Goal: Task Accomplishment & Management: Complete application form

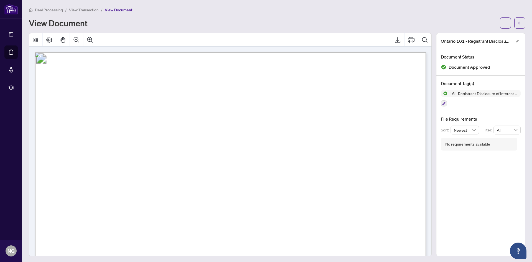
scroll to position [277, 0]
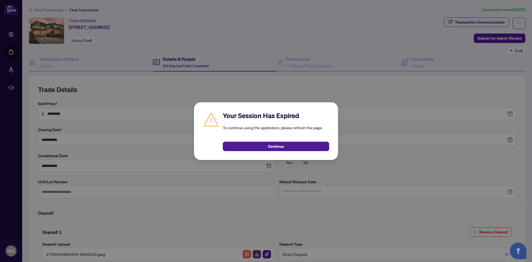
scroll to position [158, 0]
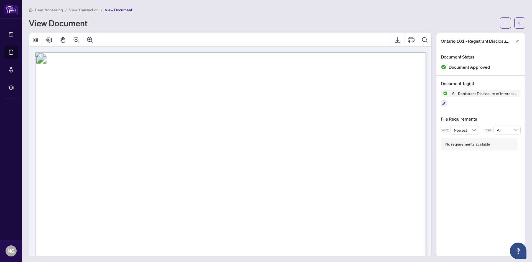
scroll to position [277, 0]
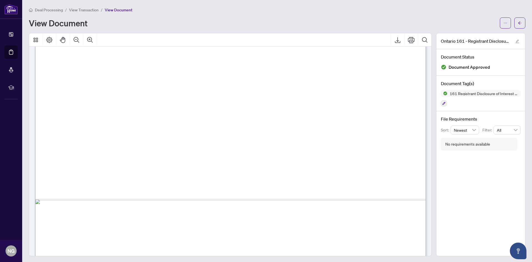
click at [51, 10] on span "Deal Processing" at bounding box center [49, 9] width 28 height 5
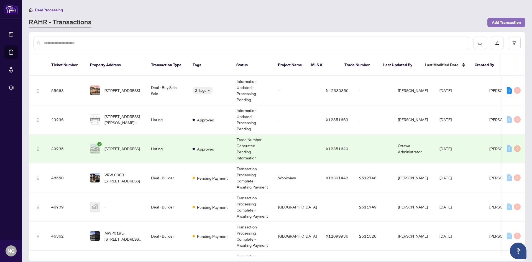
click at [501, 22] on span "Add Transaction" at bounding box center [506, 22] width 29 height 9
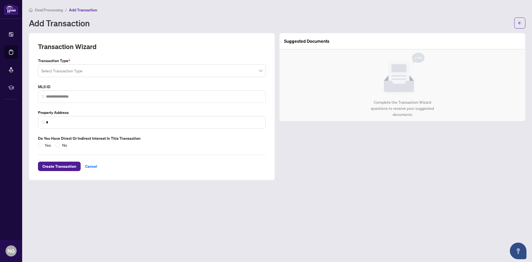
click at [172, 75] on input "search" at bounding box center [149, 71] width 216 height 12
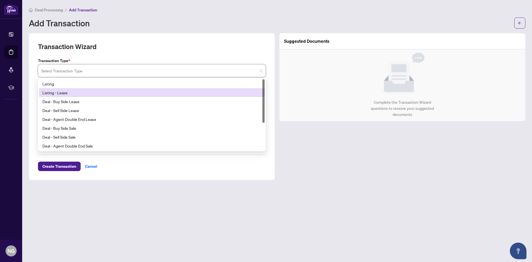
click at [141, 88] on div "Listing - Lease" at bounding box center [152, 92] width 226 height 9
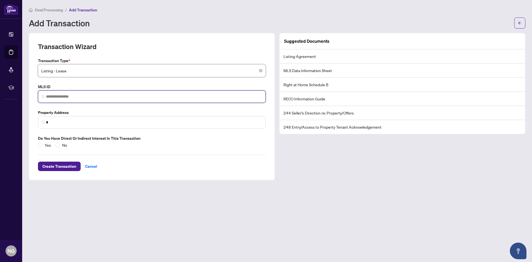
click at [104, 96] on input "search" at bounding box center [154, 97] width 216 height 6
paste input "*********"
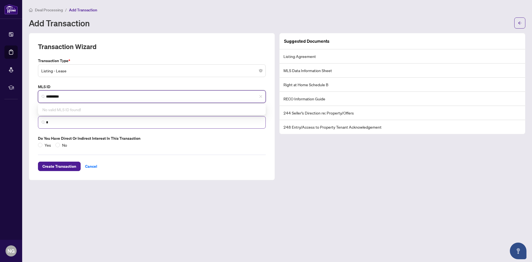
click at [87, 119] on span "*" at bounding box center [152, 122] width 228 height 12
type input "*********"
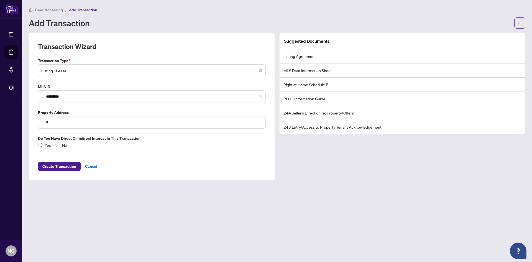
click at [44, 143] on span "Yes" at bounding box center [47, 145] width 11 height 6
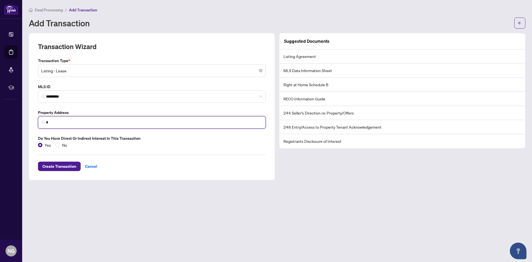
click at [59, 120] on input "*" at bounding box center [154, 122] width 216 height 6
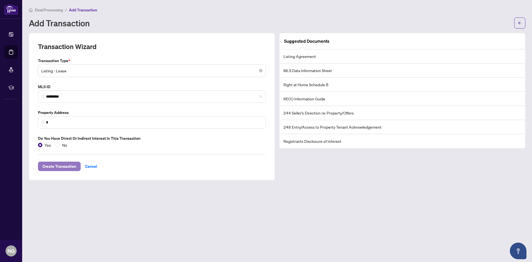
click at [60, 168] on span "Create Transaction" at bounding box center [59, 166] width 34 height 9
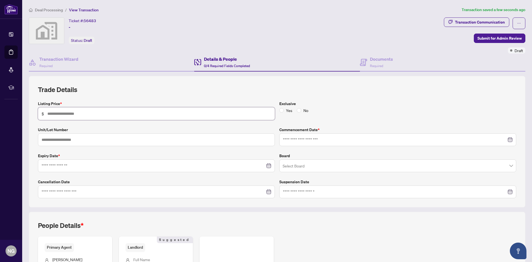
click at [97, 113] on input "text" at bounding box center [159, 114] width 224 height 6
type input "*****"
click at [175, 135] on input "text" at bounding box center [156, 139] width 237 height 13
type input "***"
click at [321, 137] on input at bounding box center [395, 140] width 224 height 6
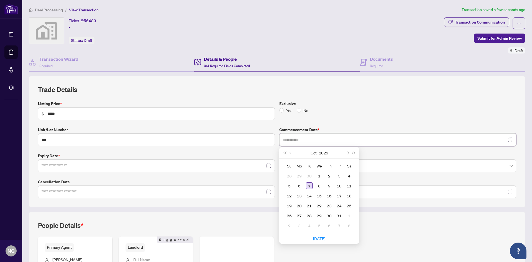
type input "**********"
click at [308, 188] on div "7" at bounding box center [309, 185] width 7 height 7
click at [158, 161] on div at bounding box center [156, 165] width 237 height 13
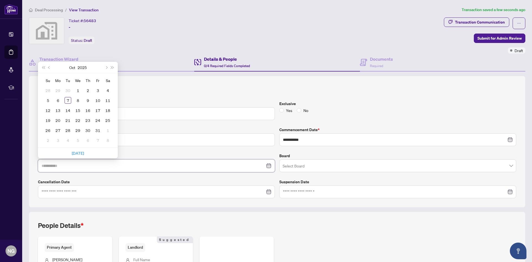
type input "**********"
click at [107, 70] on button "Next month (PageDown)" at bounding box center [106, 67] width 6 height 11
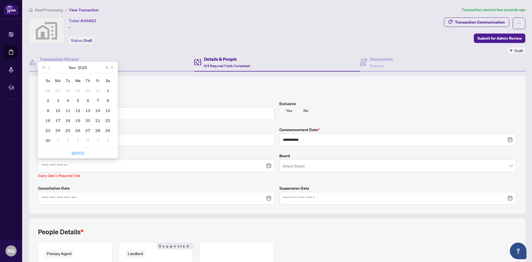
click at [107, 70] on button "Next month (PageDown)" at bounding box center [106, 67] width 6 height 11
type input "**********"
click at [76, 131] on div "31" at bounding box center [78, 130] width 7 height 7
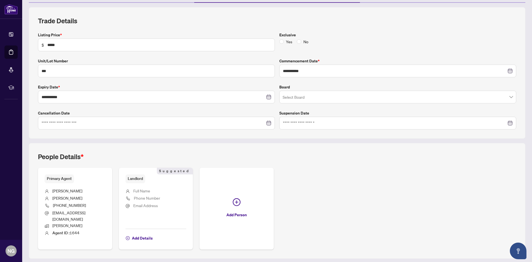
scroll to position [69, 0]
click at [143, 233] on span "Add Details" at bounding box center [142, 237] width 21 height 9
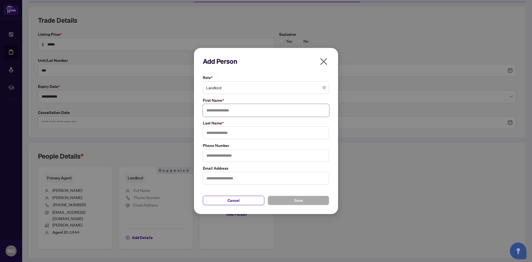
click at [237, 114] on input "text" at bounding box center [266, 110] width 126 height 13
type input "*******"
type input "******"
type input "**********"
drag, startPoint x: 247, startPoint y: 179, endPoint x: 202, endPoint y: 175, distance: 44.8
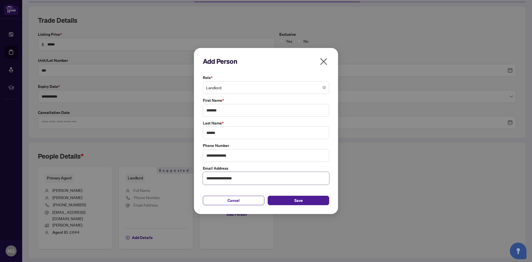
click at [202, 175] on div "**********" at bounding box center [266, 174] width 130 height 19
type input "**********"
click at [301, 201] on span "Save" at bounding box center [298, 200] width 9 height 9
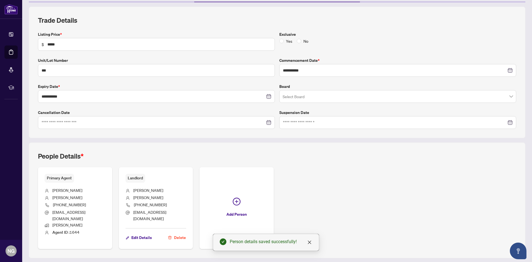
scroll to position [0, 0]
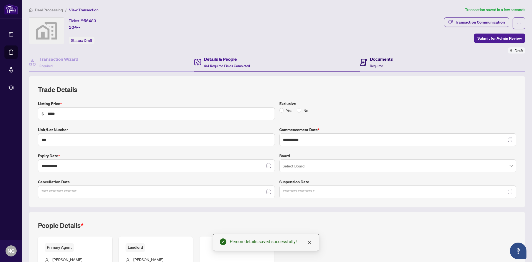
click at [367, 62] on div "Documents Required" at bounding box center [376, 62] width 33 height 13
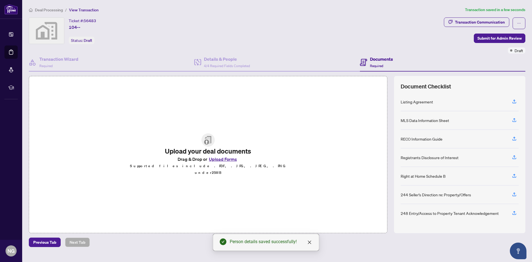
click at [218, 162] on button "Upload Forms" at bounding box center [222, 158] width 31 height 7
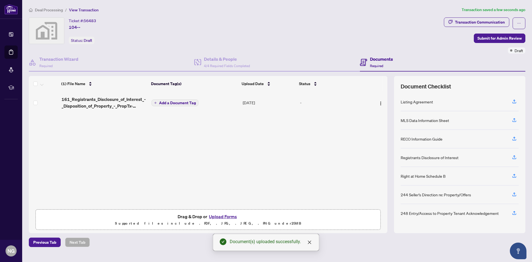
click at [189, 101] on span "Add a Document Tag" at bounding box center [177, 103] width 37 height 4
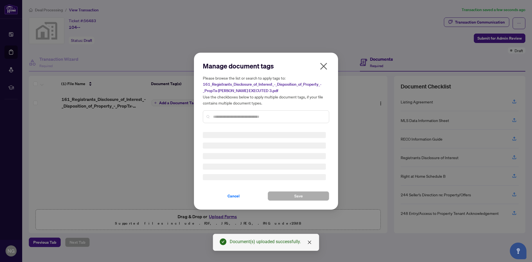
click at [236, 113] on div "Manage document tags Please browse the list or search to apply tags to: 161_Reg…" at bounding box center [266, 95] width 126 height 66
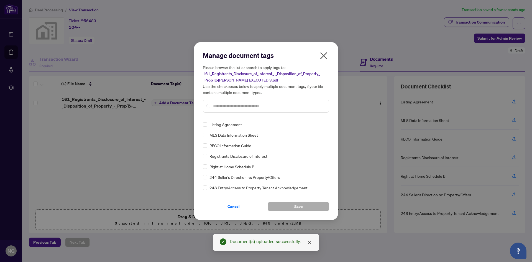
click at [244, 106] on input "text" at bounding box center [268, 106] width 111 height 6
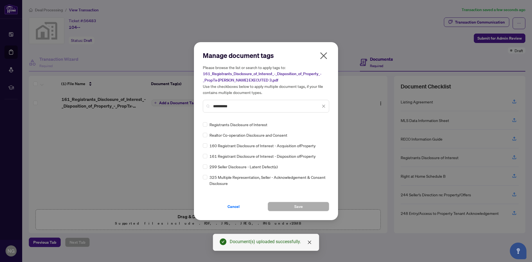
type input "**********"
click at [293, 204] on button "Save" at bounding box center [299, 206] width 62 height 9
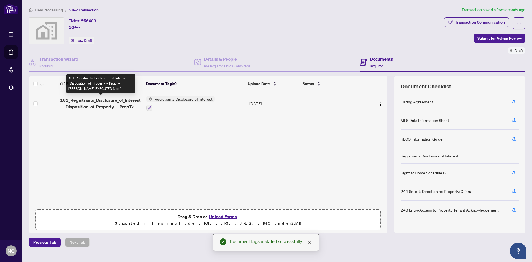
click at [90, 98] on span "161_Registrants_Disclosure_of_Interest_-_Disposition_of_Property_-_PropTx-OREA …" at bounding box center [101, 103] width 82 height 13
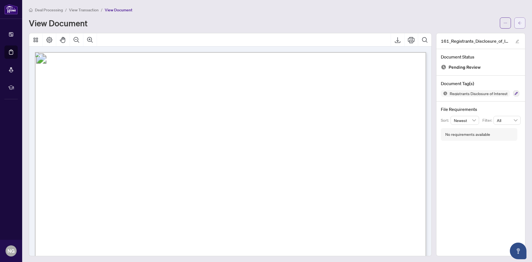
click at [517, 27] on button "button" at bounding box center [519, 22] width 11 height 11
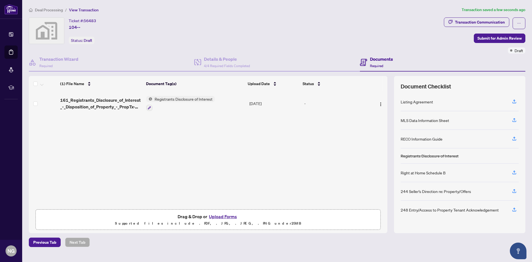
click at [230, 216] on button "Upload Forms" at bounding box center [222, 216] width 31 height 7
click at [226, 219] on button "Upload Forms" at bounding box center [222, 216] width 31 height 7
click at [223, 214] on button "Upload Forms" at bounding box center [222, 216] width 31 height 7
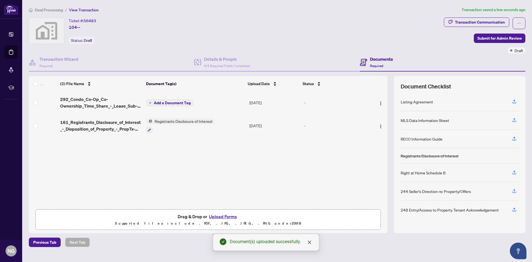
click at [161, 104] on span "Add a Document Tag" at bounding box center [172, 103] width 37 height 4
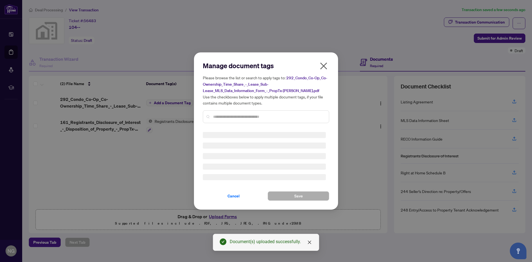
click at [260, 116] on div "Manage document tags Please browse the list or search to apply tags to: 292_Con…" at bounding box center [266, 94] width 126 height 66
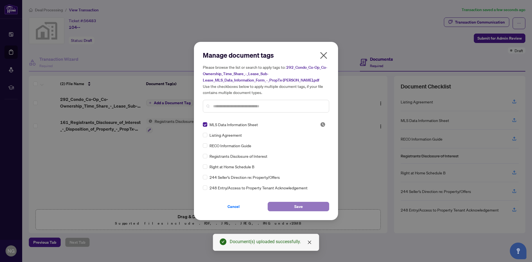
click at [275, 203] on button "Save" at bounding box center [299, 206] width 62 height 9
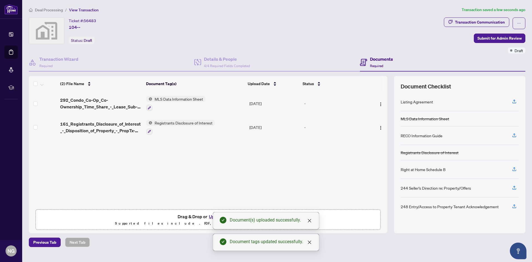
click at [210, 216] on button "Upload Forms" at bounding box center [222, 216] width 31 height 7
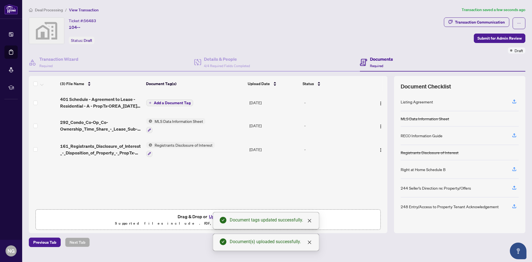
click at [164, 103] on span "Add a Document Tag" at bounding box center [172, 103] width 37 height 4
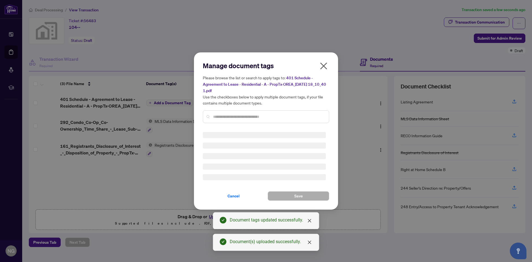
click at [249, 121] on div "Manage document tags Please browse the list or search to apply tags to: 401 Sch…" at bounding box center [266, 130] width 126 height 139
click at [247, 119] on div "Manage document tags Please browse the list or search to apply tags to: 401 Sch…" at bounding box center [266, 130] width 126 height 139
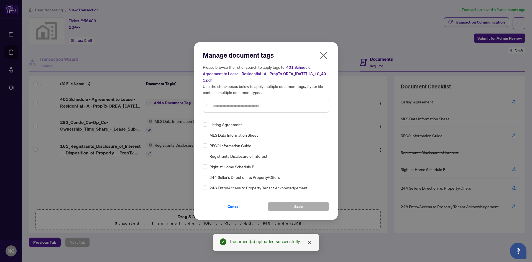
click at [243, 117] on div "Manage document tags Please browse the list or search to apply tags to: 401 Sch…" at bounding box center [266, 131] width 126 height 160
click at [305, 204] on button "Save" at bounding box center [299, 206] width 62 height 9
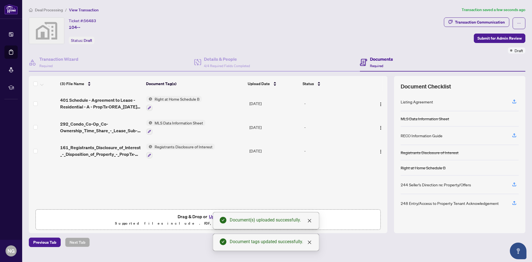
click at [211, 215] on button "Upload Forms" at bounding box center [222, 216] width 31 height 7
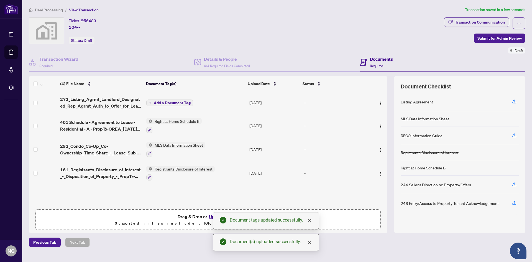
click at [169, 101] on span "Add a Document Tag" at bounding box center [172, 103] width 37 height 4
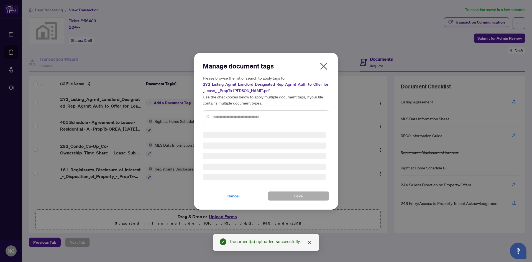
click at [233, 112] on div "Manage document tags Please browse the list or search to apply tags to: 272_Lis…" at bounding box center [266, 95] width 126 height 66
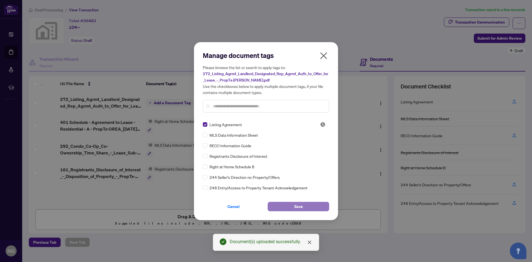
click at [285, 202] on button "Save" at bounding box center [299, 206] width 62 height 9
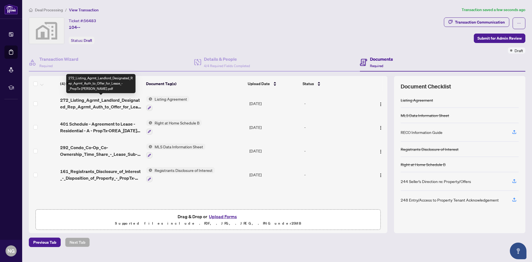
click at [96, 103] on span "272_Listing_Agrmt_Landlord_Designated_Rep_Agrmt_Auth_to_Offer_for_Lease_-_PropT…" at bounding box center [101, 103] width 82 height 13
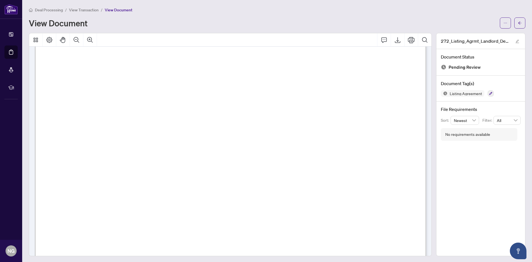
scroll to position [2385, 0]
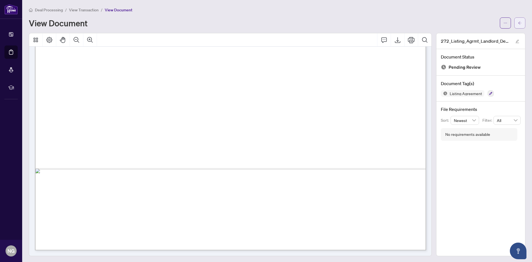
click at [515, 22] on button "button" at bounding box center [519, 22] width 11 height 11
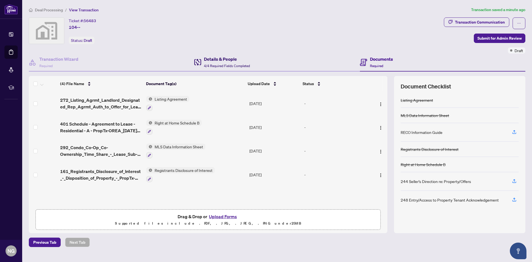
click at [210, 61] on h4 "Details & People" at bounding box center [227, 59] width 46 height 7
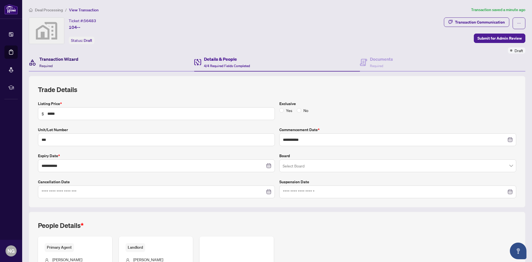
click at [55, 64] on div "Transaction Wizard Required" at bounding box center [58, 62] width 39 height 13
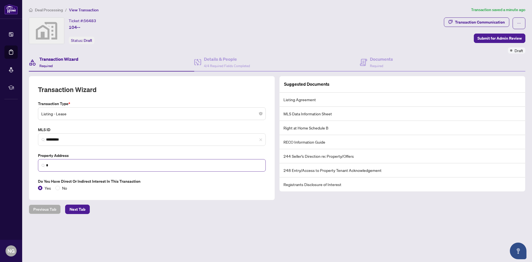
click at [55, 170] on span "*" at bounding box center [152, 165] width 228 height 12
type input "*"
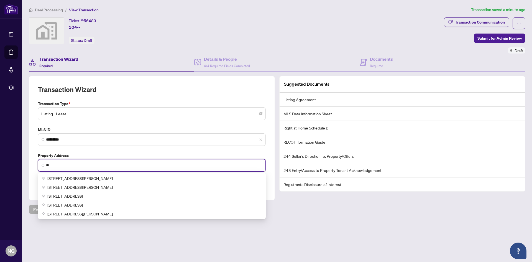
type input "*"
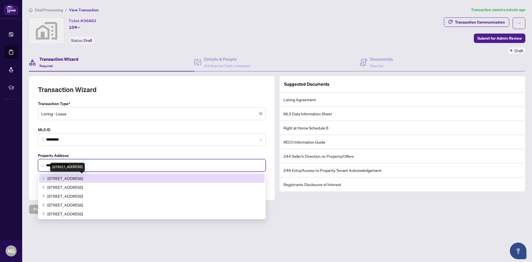
click at [73, 177] on span "2388 Khalsa Gate, Oakville, ON, Canada" at bounding box center [64, 178] width 35 height 6
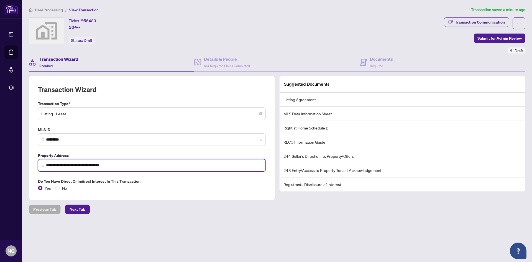
type input "**********"
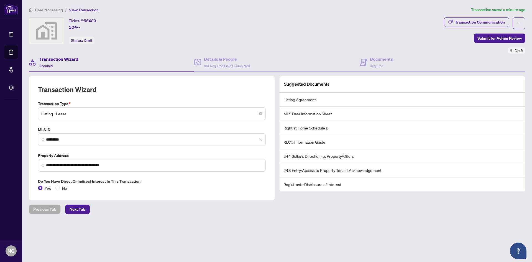
click at [102, 221] on main "**********" at bounding box center [277, 131] width 510 height 262
click at [217, 65] on span "4/4 Required Fields Completed" at bounding box center [227, 66] width 46 height 4
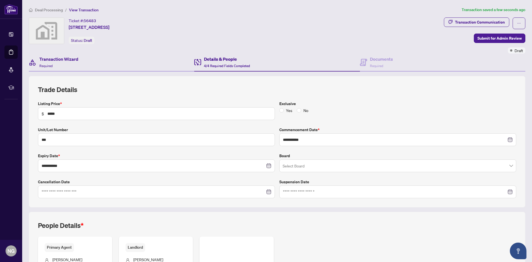
click at [103, 65] on div "Transaction Wizard Required" at bounding box center [111, 62] width 165 height 18
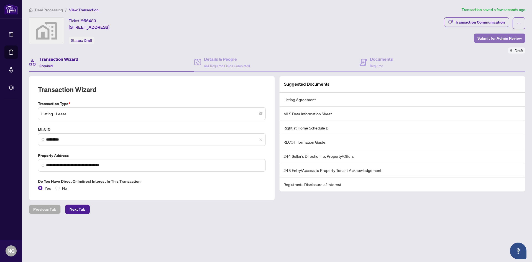
click at [484, 36] on span "Submit for Admin Review" at bounding box center [499, 38] width 44 height 9
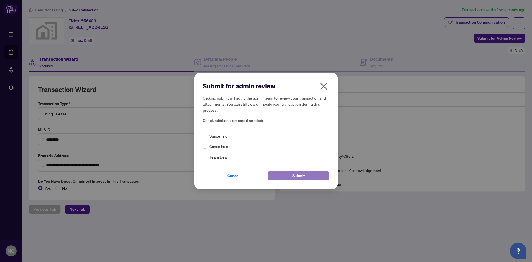
click at [291, 175] on button "Submit" at bounding box center [299, 175] width 62 height 9
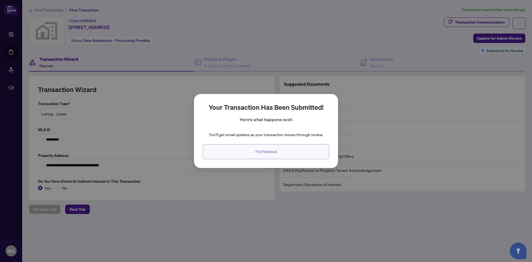
click at [271, 156] on button "I'm Finished" at bounding box center [266, 151] width 126 height 15
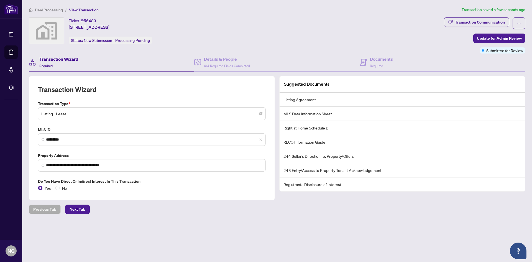
click at [55, 8] on span "Deal Processing" at bounding box center [49, 9] width 28 height 5
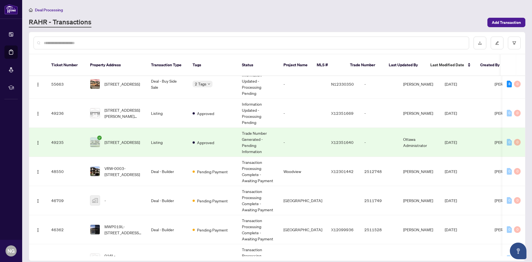
scroll to position [31, 0]
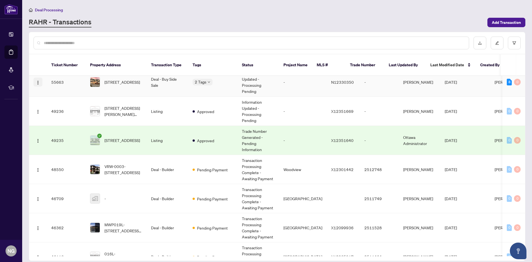
click at [39, 80] on img "button" at bounding box center [38, 82] width 4 height 4
click at [48, 88] on span "View Transaction" at bounding box center [64, 87] width 53 height 6
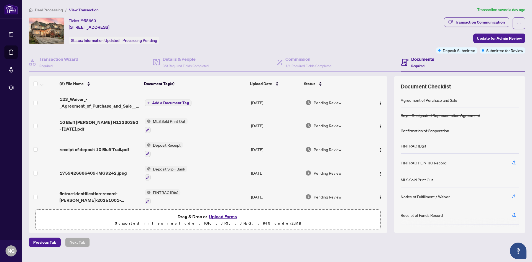
click at [169, 103] on span "Add a Document Tag" at bounding box center [170, 103] width 37 height 4
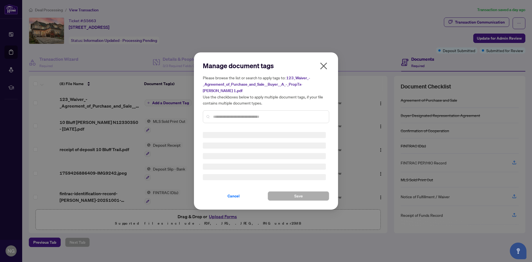
click at [225, 114] on div "Manage document tags Please browse the list or search to apply tags to: 123_Wai…" at bounding box center [266, 130] width 126 height 139
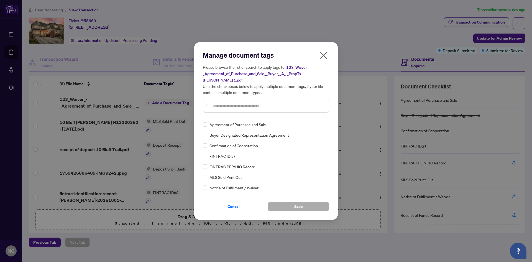
click at [243, 104] on input "text" at bounding box center [268, 106] width 111 height 6
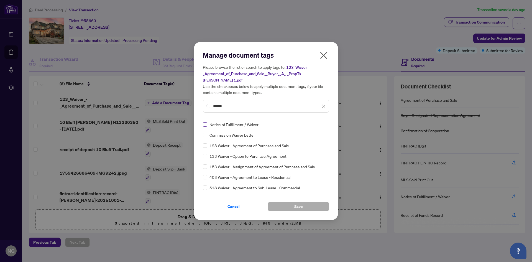
type input "******"
click at [289, 205] on button "Save" at bounding box center [299, 206] width 62 height 9
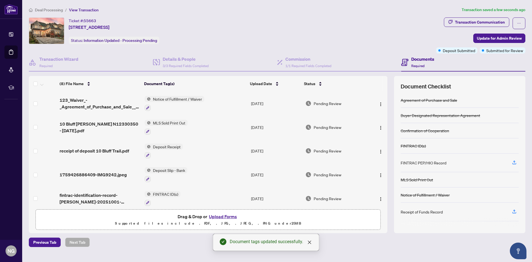
click at [46, 9] on span "Deal Processing" at bounding box center [49, 9] width 28 height 5
